Goal: Navigation & Orientation: Find specific page/section

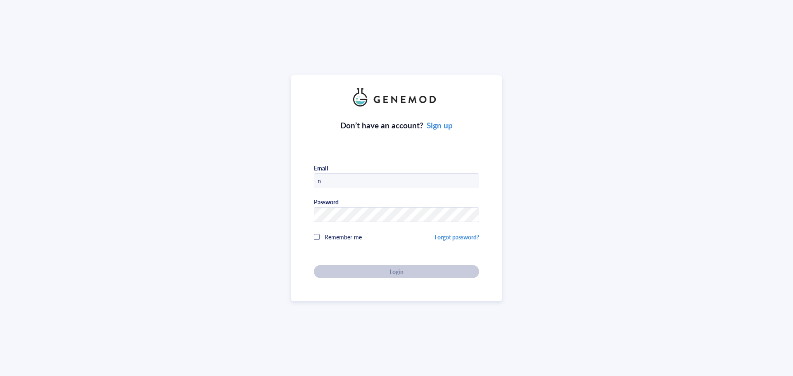
type input "[PERSON_NAME][EMAIL_ADDRESS][DOMAIN_NAME]"
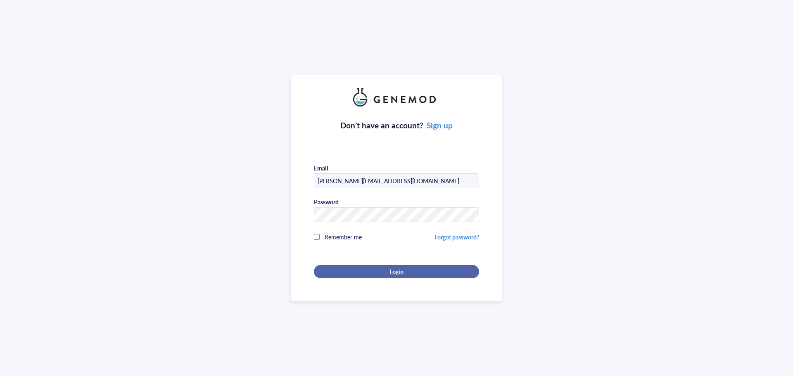
click at [385, 270] on div "Login" at bounding box center [396, 271] width 139 height 7
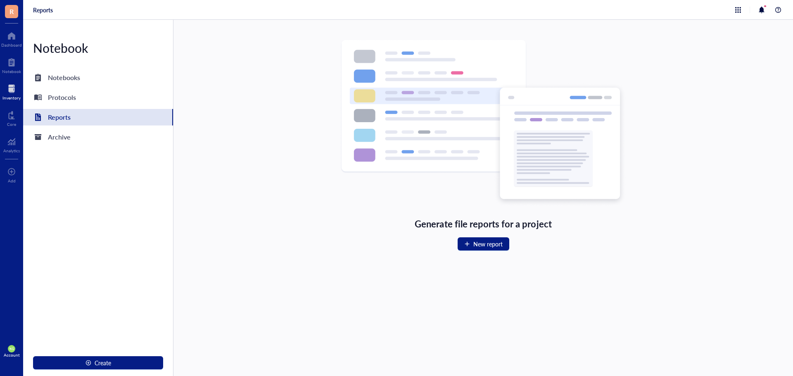
click at [13, 95] on div "Inventory" at bounding box center [11, 97] width 18 height 5
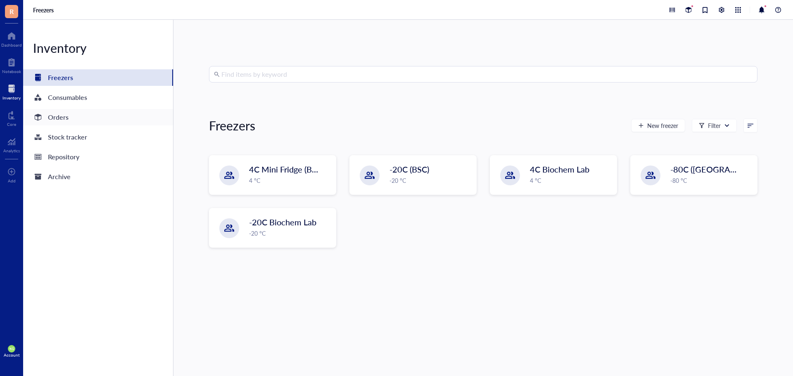
click at [47, 119] on div "Orders" at bounding box center [51, 118] width 36 height 12
